Goal: Task Accomplishment & Management: Manage account settings

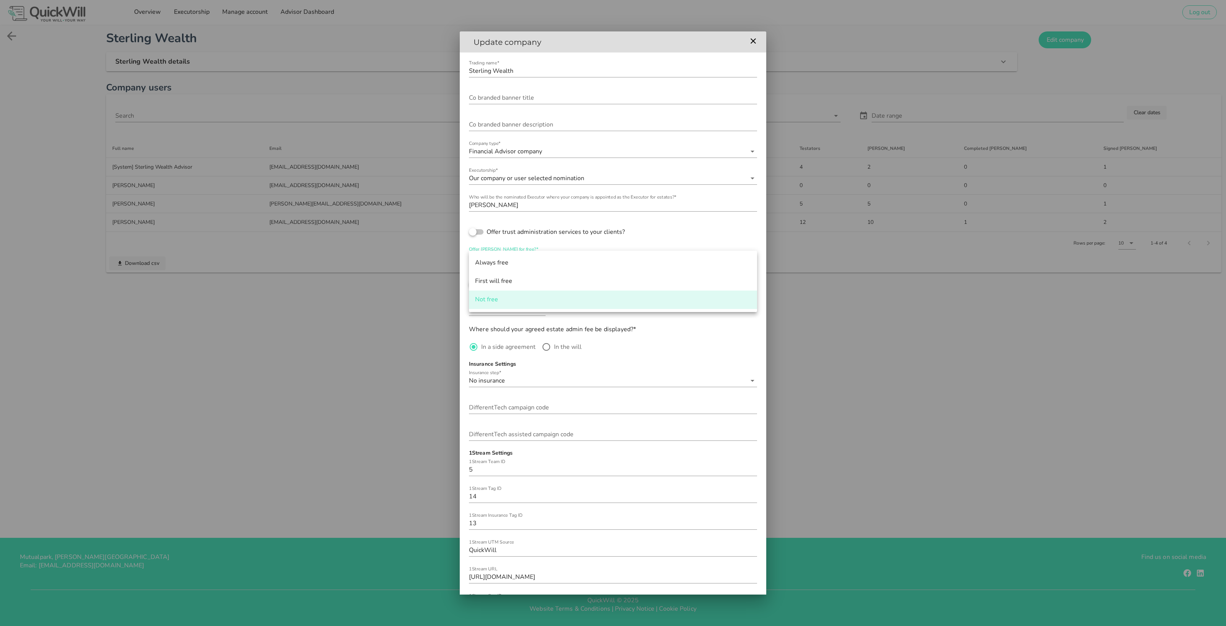
scroll to position [0, 0]
click at [756, 46] on div at bounding box center [748, 42] width 25 height 12
click at [755, 42] on icon "button" at bounding box center [753, 40] width 9 height 9
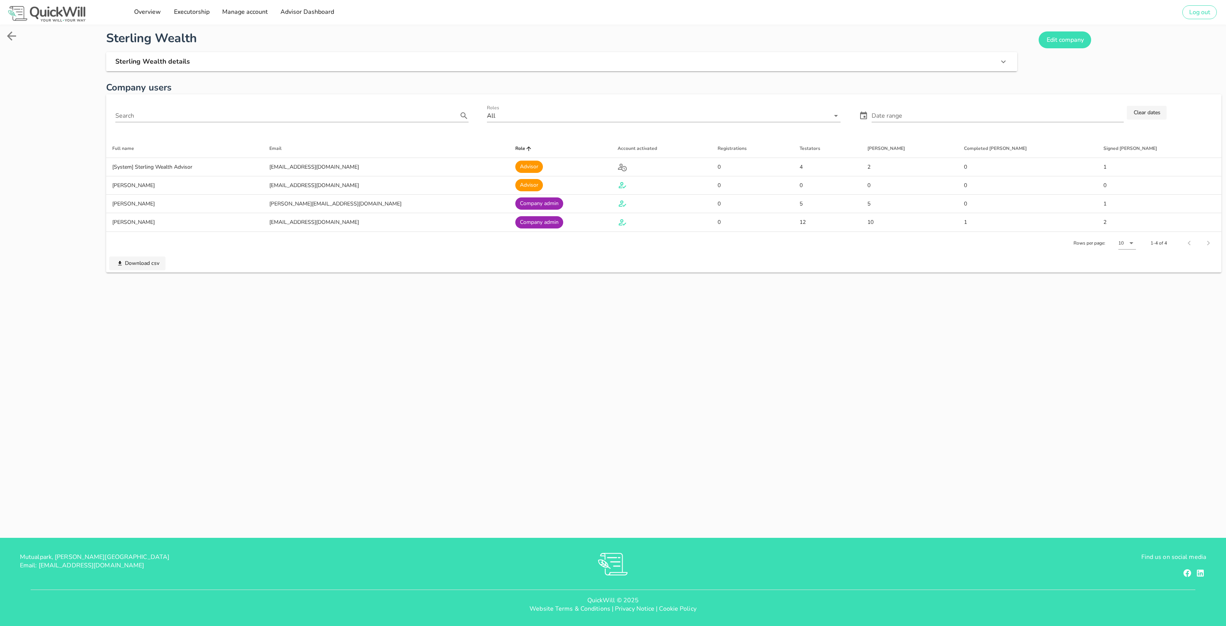
click at [561, 311] on div "Sterling Wealth Sterling Wealth details Edit company Company users Search Roles…" at bounding box center [613, 281] width 1226 height 513
click at [11, 32] on icon at bounding box center [11, 35] width 9 height 9
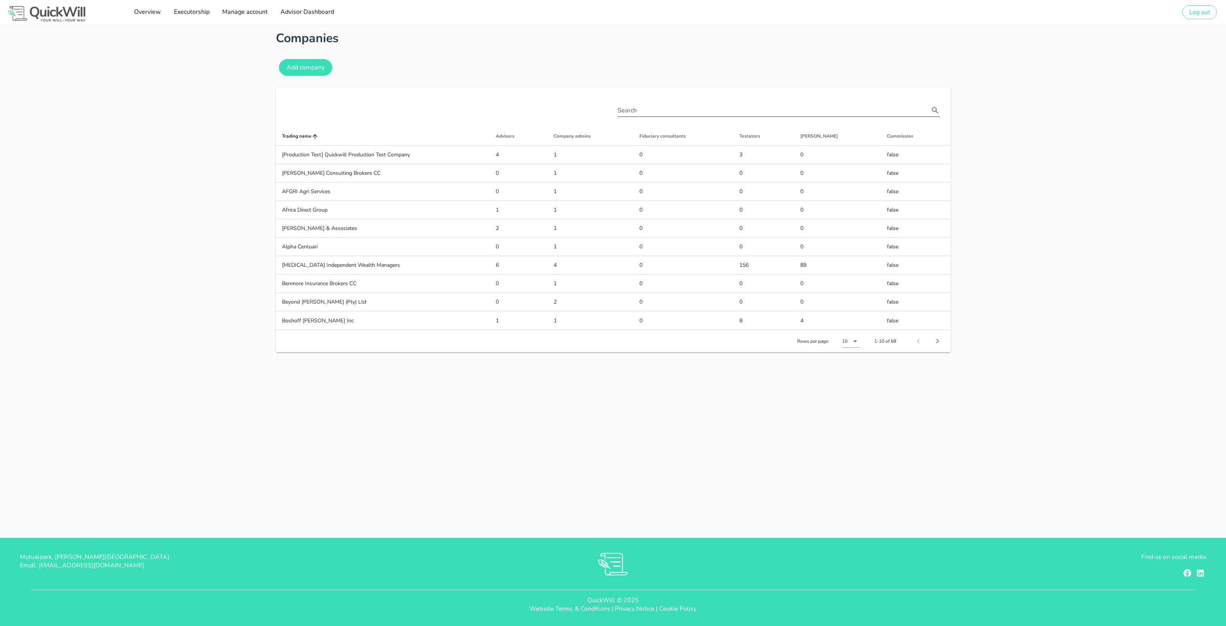
click at [791, 115] on input "Search" at bounding box center [773, 110] width 311 height 12
paste input "For once-off payments: 7 days of access"
type input "For once-off payments: 7 days of access"
click at [791, 115] on input "text" at bounding box center [773, 110] width 311 height 12
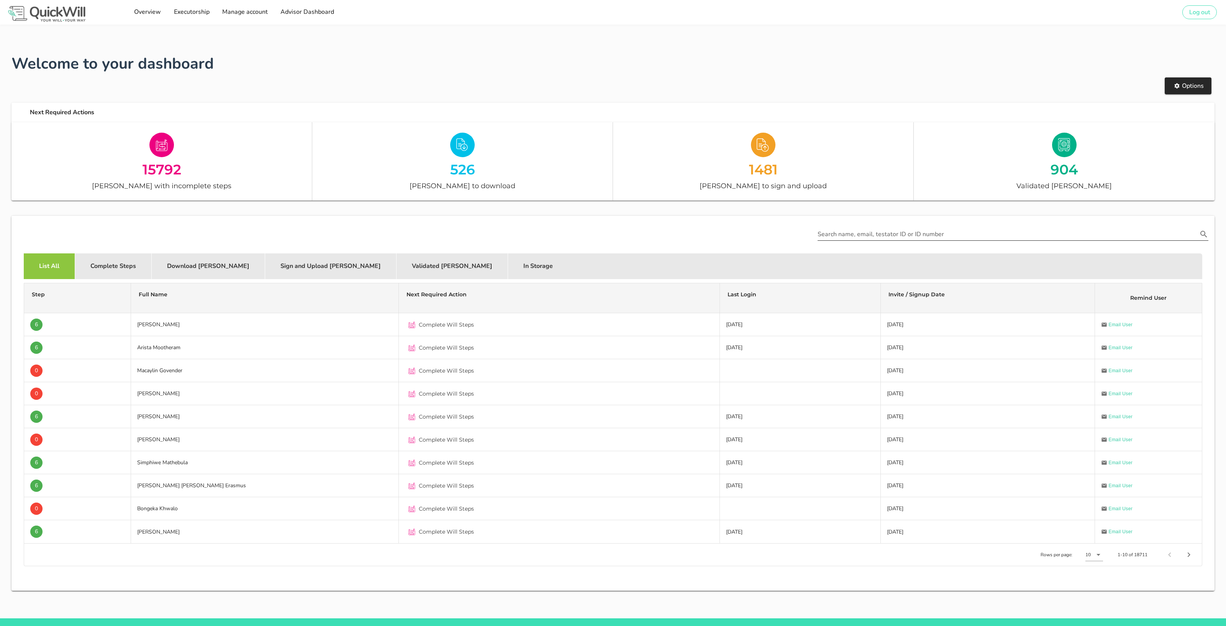
type input "[PERSON_NAME][EMAIL_ADDRESS][DOMAIN_NAME]"
click at [1043, 228] on input "Search name, email, testator ID or ID number" at bounding box center [1007, 234] width 380 height 12
paste input "rochelle@sterlingwealth.co.za"
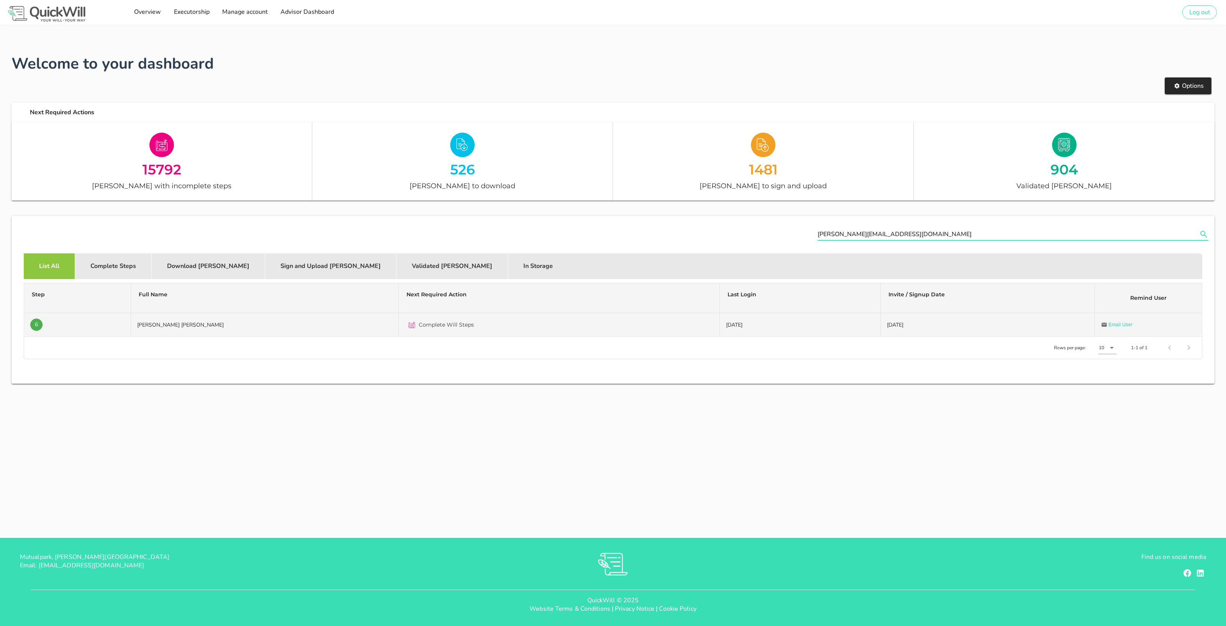
type input "rochelle@sterlingwealth.co.za"
click at [248, 326] on td "Wilhelm Andre De Zwart" at bounding box center [265, 324] width 268 height 23
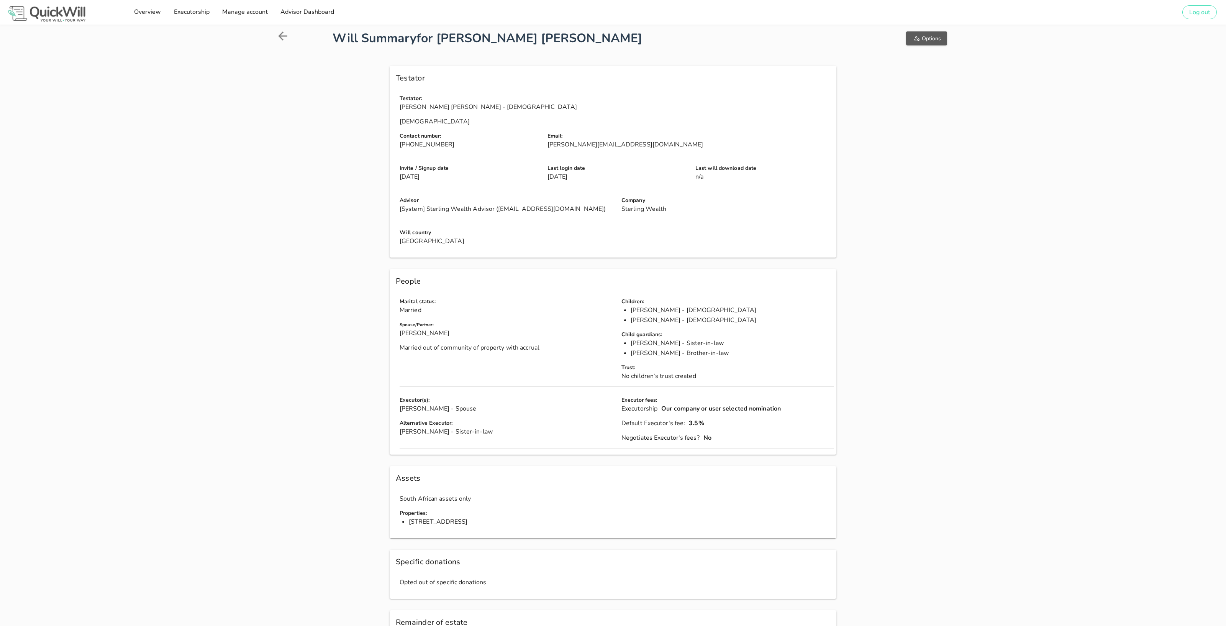
click at [940, 36] on span "Options" at bounding box center [926, 38] width 29 height 7
click at [959, 54] on span "Log in as testator" at bounding box center [957, 57] width 86 height 8
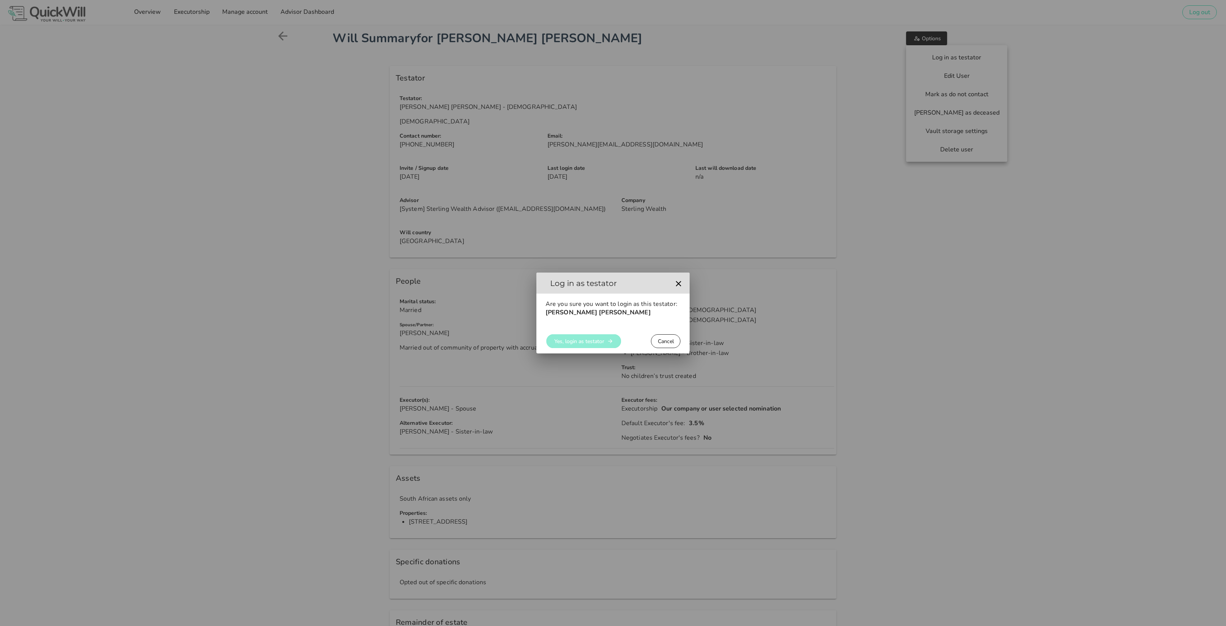
click at [595, 341] on span "Yes, login as testator" at bounding box center [579, 340] width 50 height 7
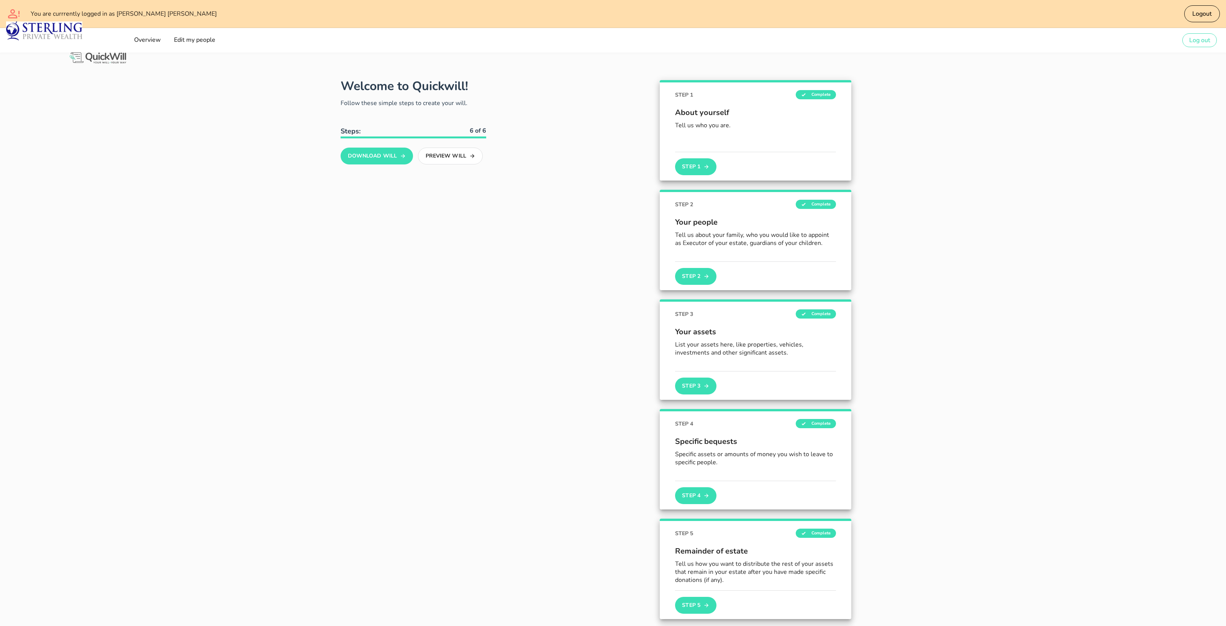
click at [419, 318] on div "Welcome to Quickwill! Follow these simple steps to create your will. Steps: 6 o…" at bounding box center [413, 404] width 285 height 667
